Goal: Learn about a topic: Learn about a topic

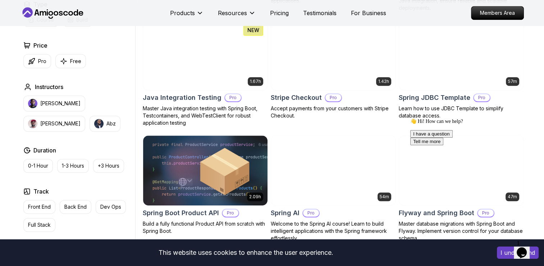
scroll to position [432, 0]
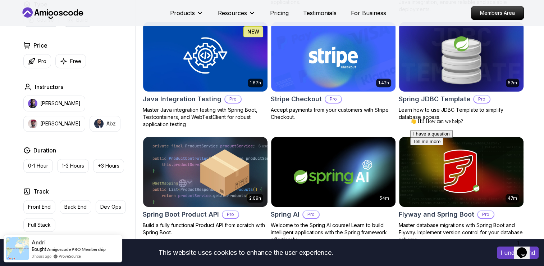
click at [416, 99] on h2 "Spring JDBC Template" at bounding box center [435, 99] width 72 height 10
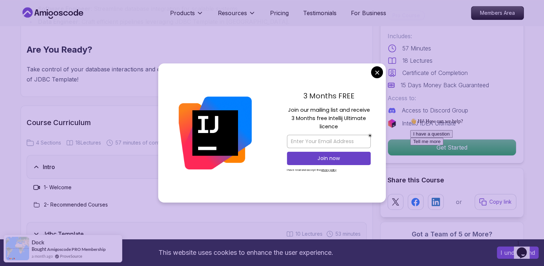
scroll to position [864, 0]
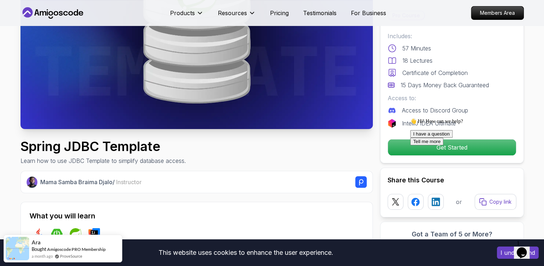
scroll to position [144, 0]
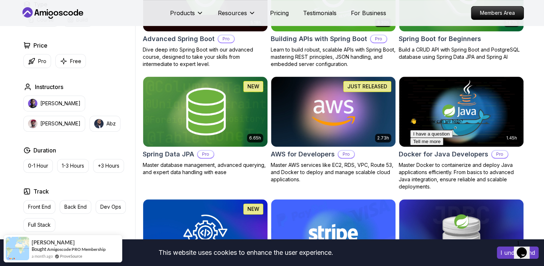
scroll to position [288, 0]
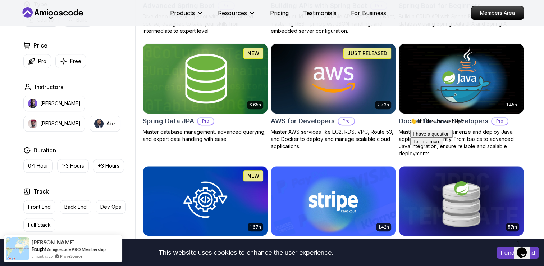
click at [172, 122] on h2 "Spring Data JPA" at bounding box center [168, 121] width 51 height 10
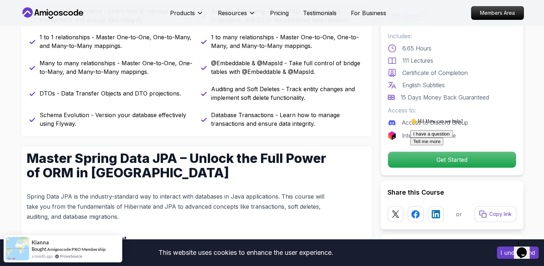
scroll to position [432, 0]
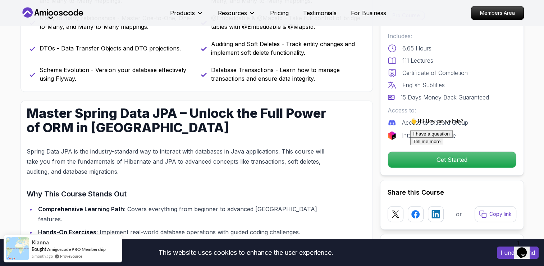
click at [429, 145] on div "👋 Hi! How can we help? I have a question Tell me more" at bounding box center [476, 131] width 130 height 27
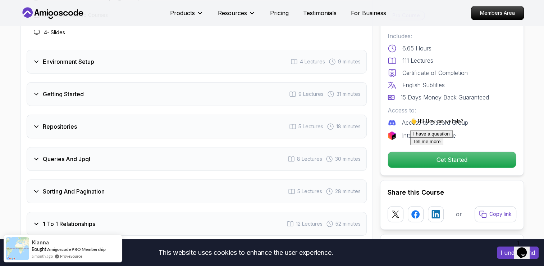
scroll to position [1080, 0]
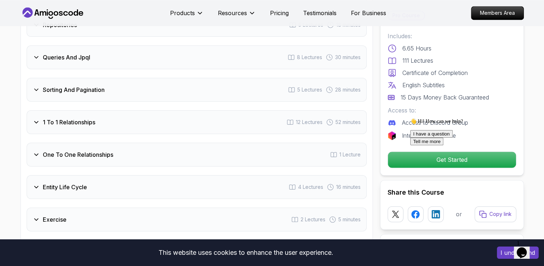
click at [411, 118] on icon "Chat attention grabber" at bounding box center [411, 118] width 0 height 0
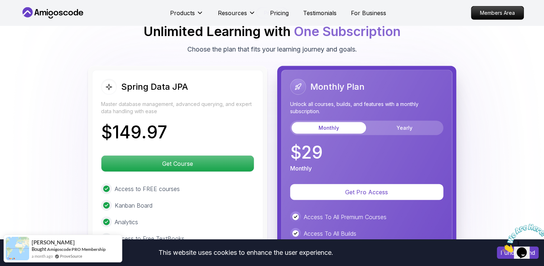
scroll to position [1835, 0]
